Goal: Find specific page/section: Find specific page/section

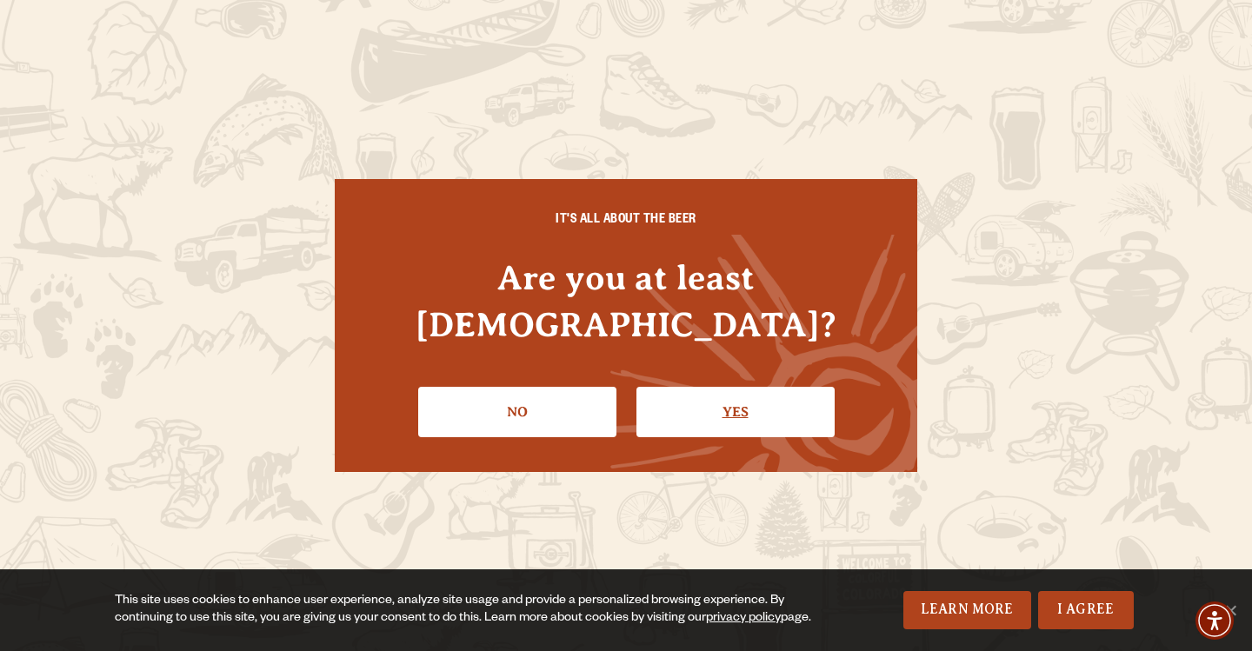
click at [678, 403] on link "Yes" at bounding box center [736, 412] width 198 height 50
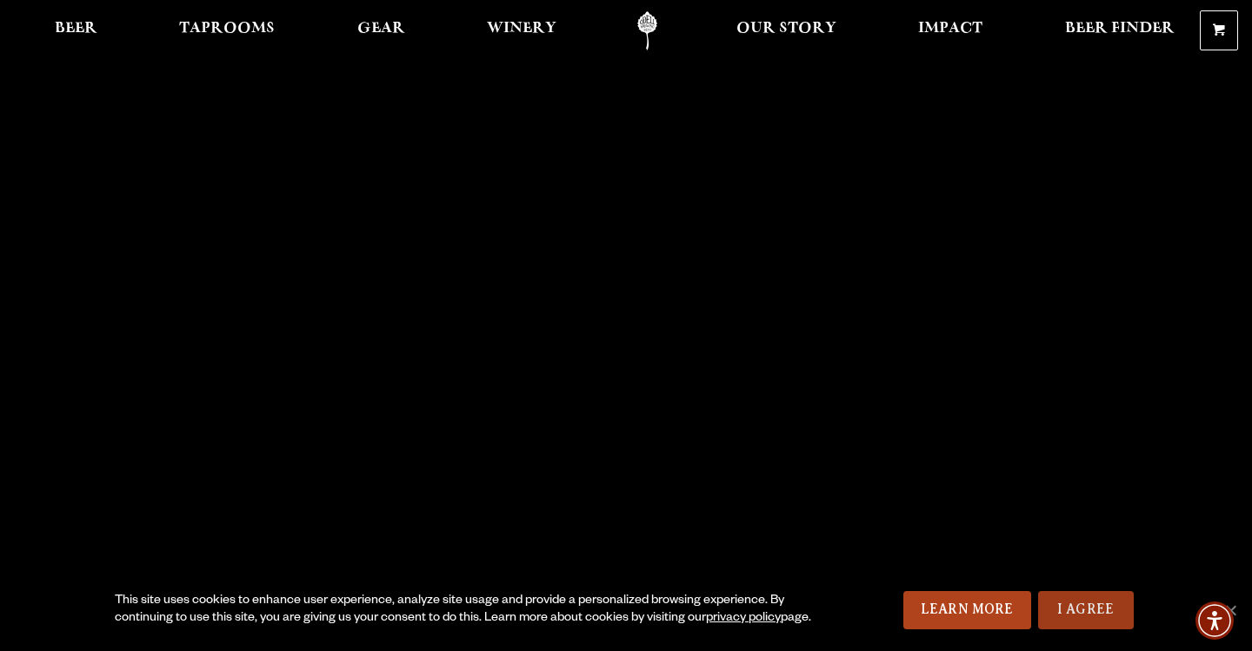
click at [1078, 611] on link "I Agree" at bounding box center [1086, 610] width 96 height 38
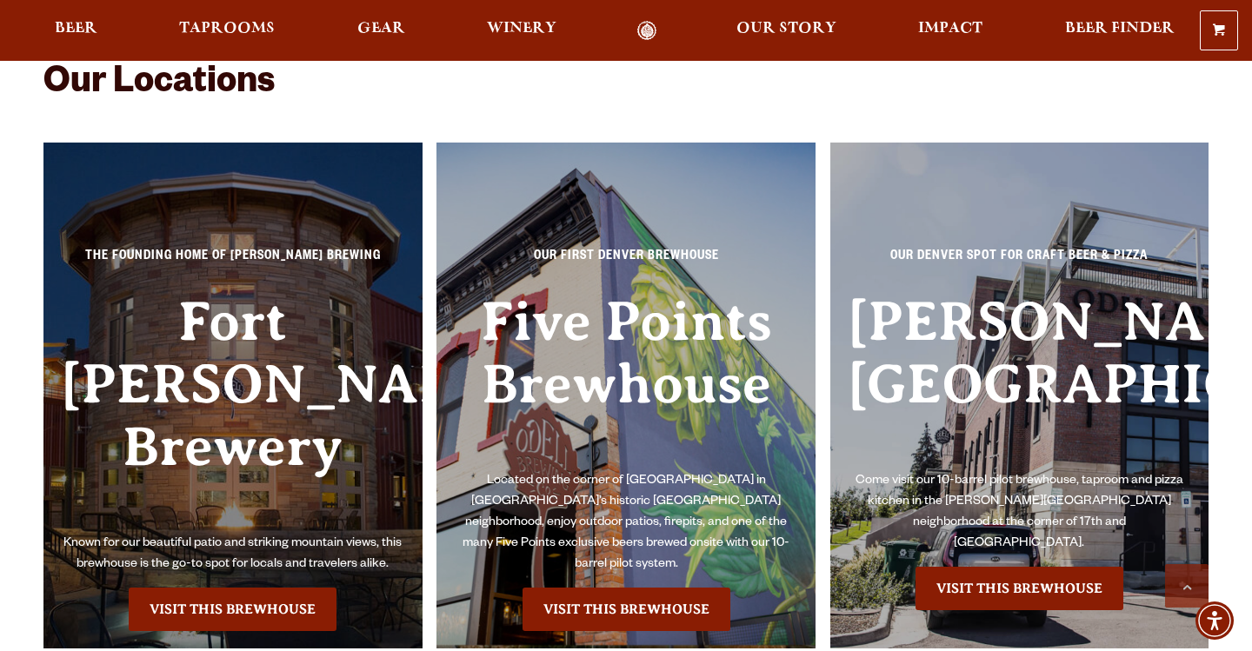
scroll to position [3700, 0]
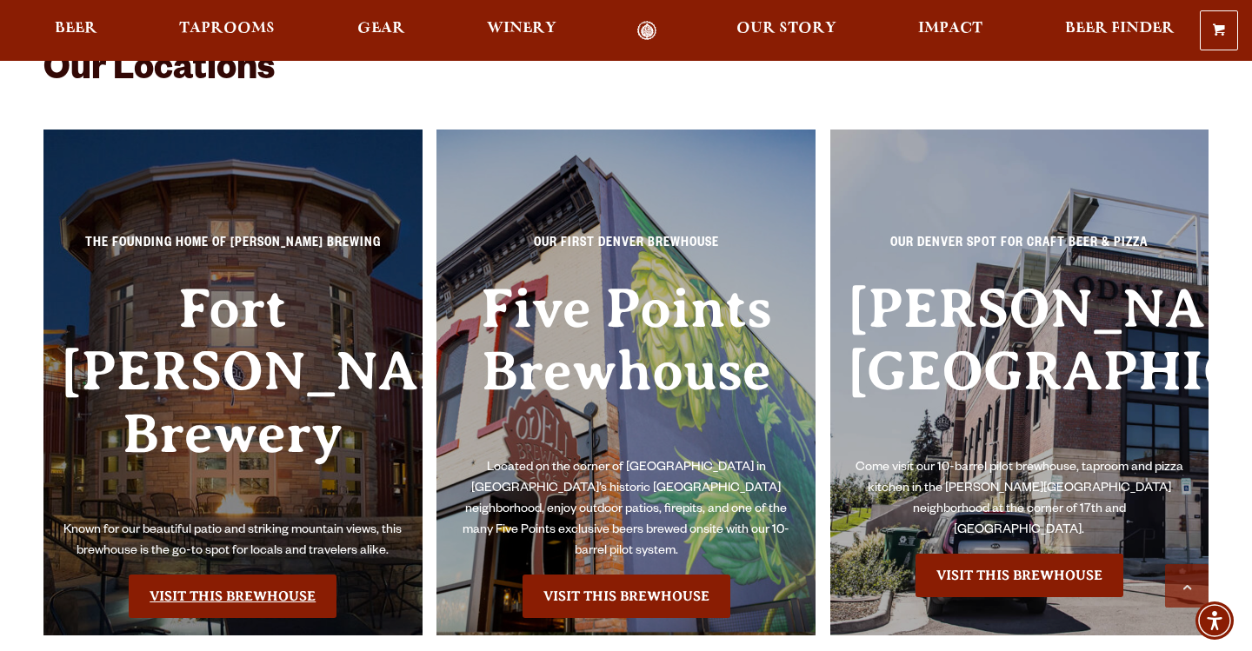
click at [208, 575] on link "Visit this Brewhouse" at bounding box center [233, 596] width 208 height 43
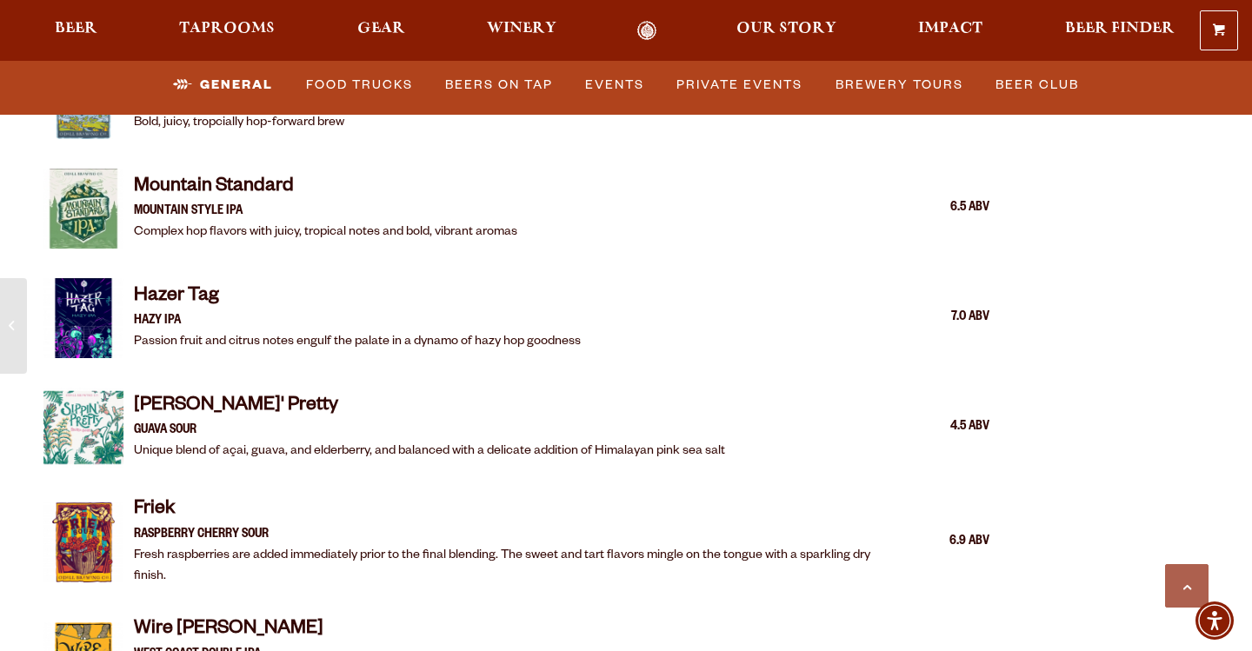
scroll to position [2470, 0]
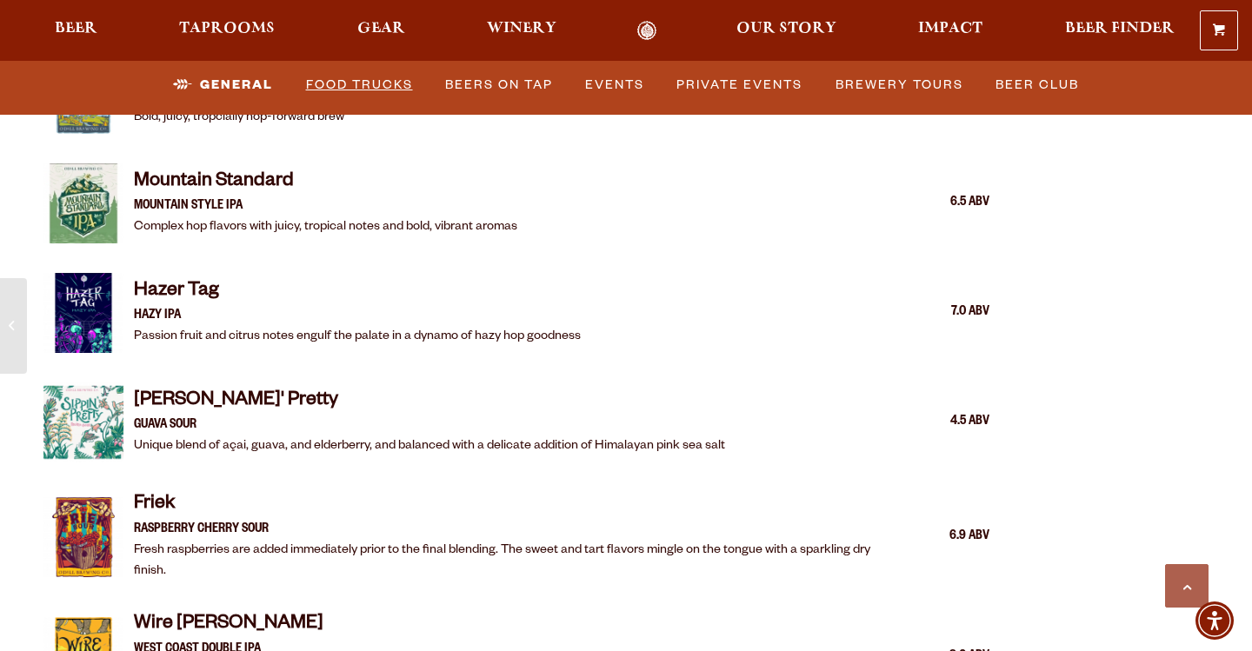
click at [376, 82] on link "Food Trucks" at bounding box center [359, 85] width 121 height 40
click at [352, 84] on link "Food Trucks" at bounding box center [345, 85] width 152 height 40
click at [364, 84] on link "Food Trucks" at bounding box center [345, 85] width 152 height 40
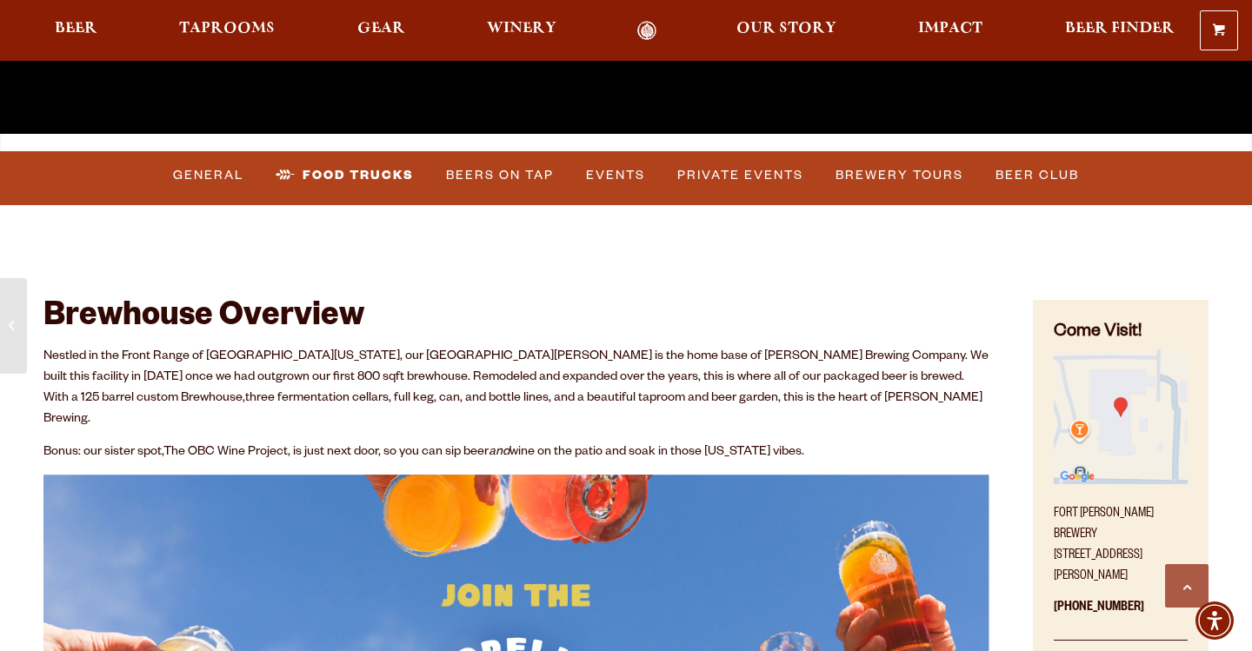
scroll to position [575, 0]
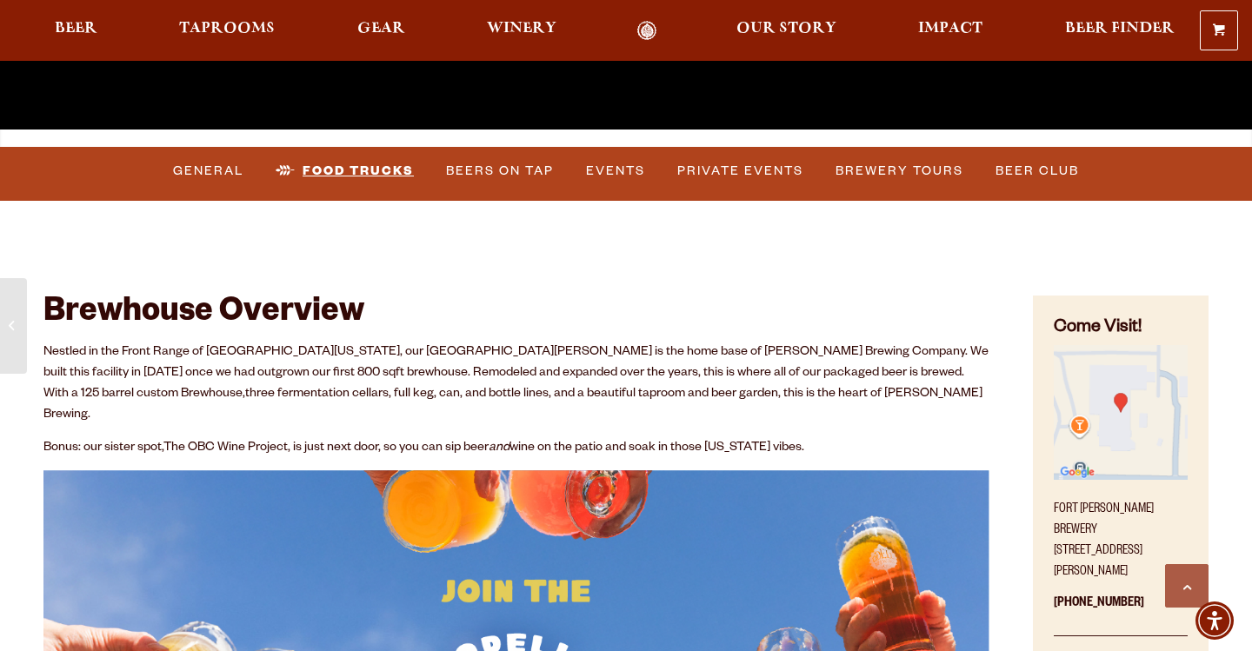
click at [340, 163] on link "Food Trucks" at bounding box center [345, 171] width 152 height 40
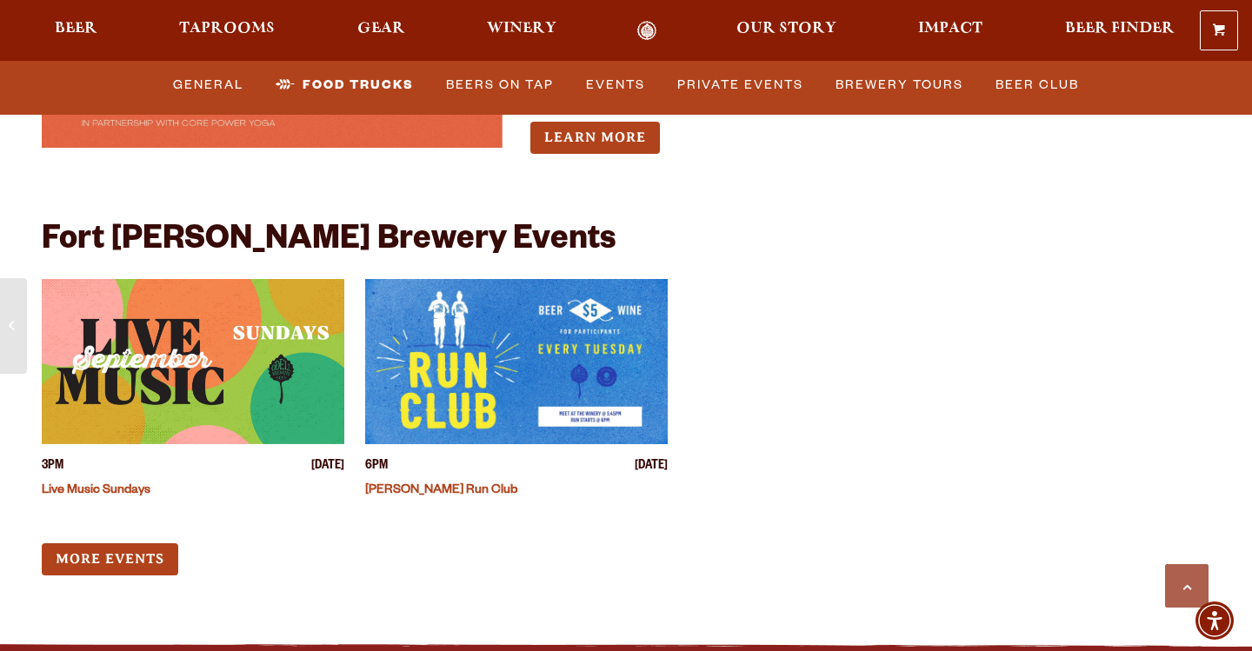
scroll to position [6664, 0]
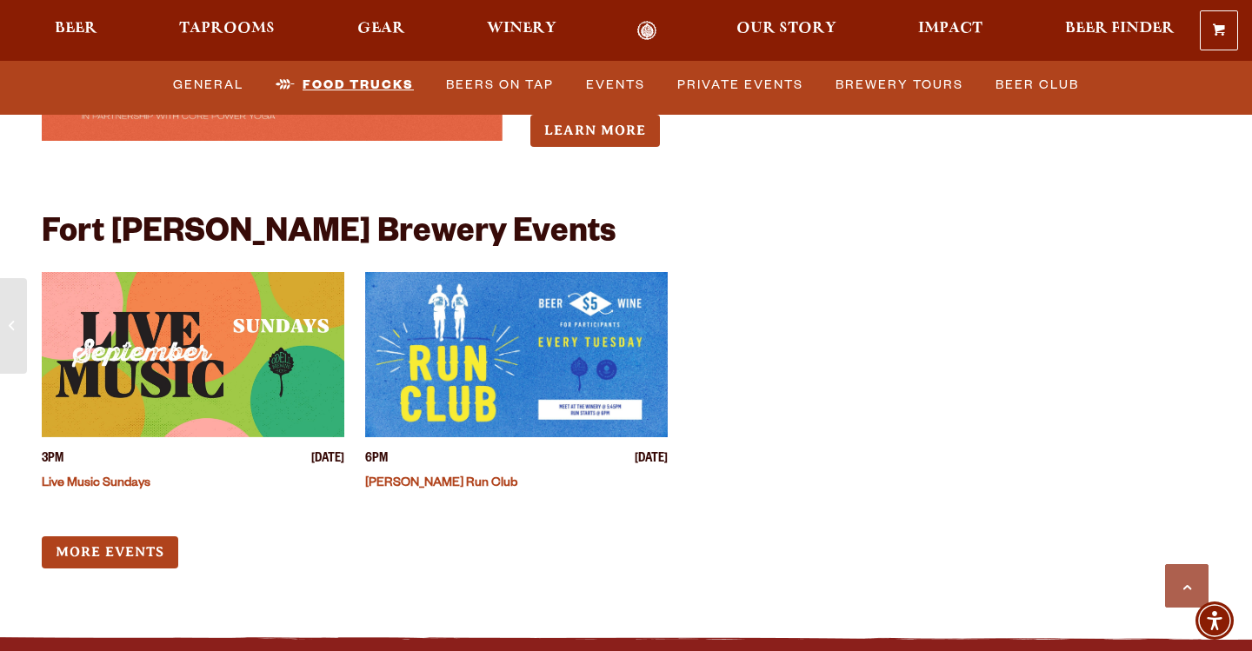
click at [379, 84] on link "Food Trucks" at bounding box center [345, 85] width 152 height 40
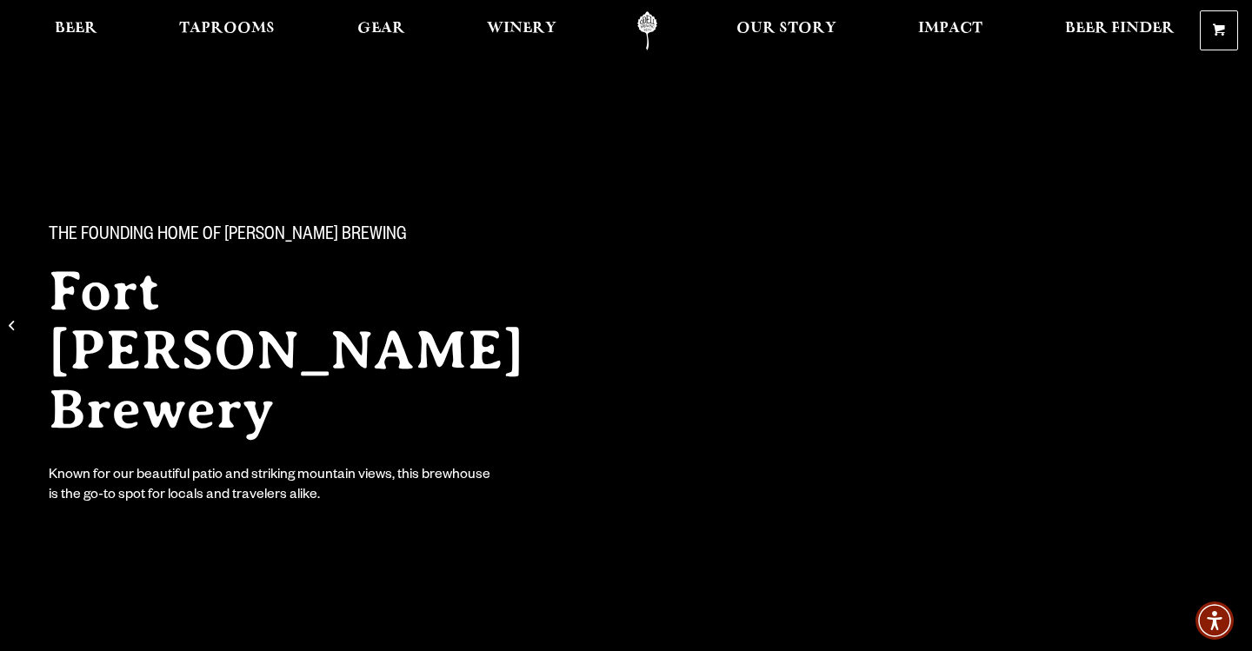
scroll to position [0, 0]
click at [547, 36] on span "Winery" at bounding box center [522, 29] width 70 height 14
